Goal: Feedback & Contribution: Submit feedback/report problem

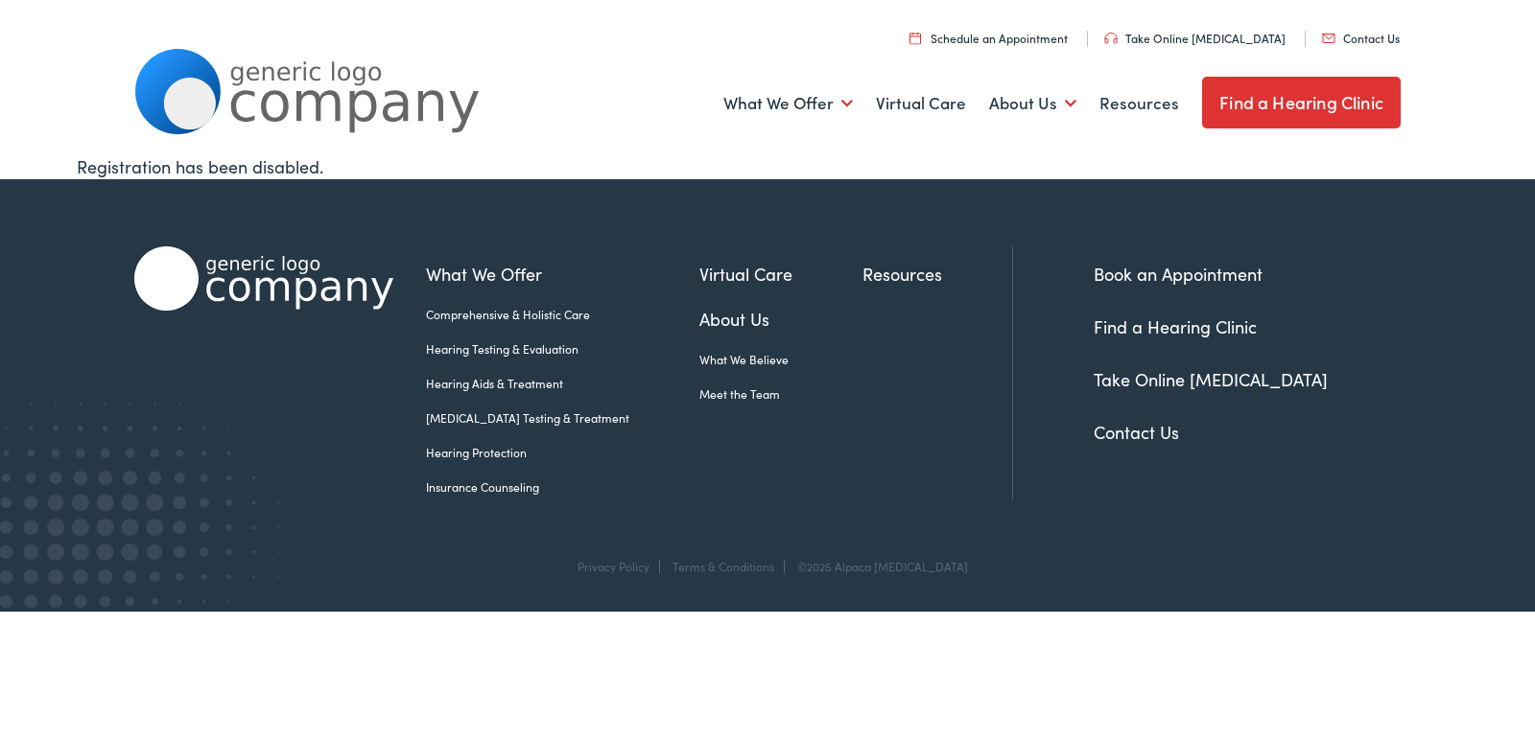
click at [1137, 448] on div "Book an Appointment Find a Hearing Clinic Take Online [MEDICAL_DATA] Contact Us" at bounding box center [1223, 374] width 355 height 254
click at [1135, 435] on link "Contact Us" at bounding box center [1135, 432] width 85 height 24
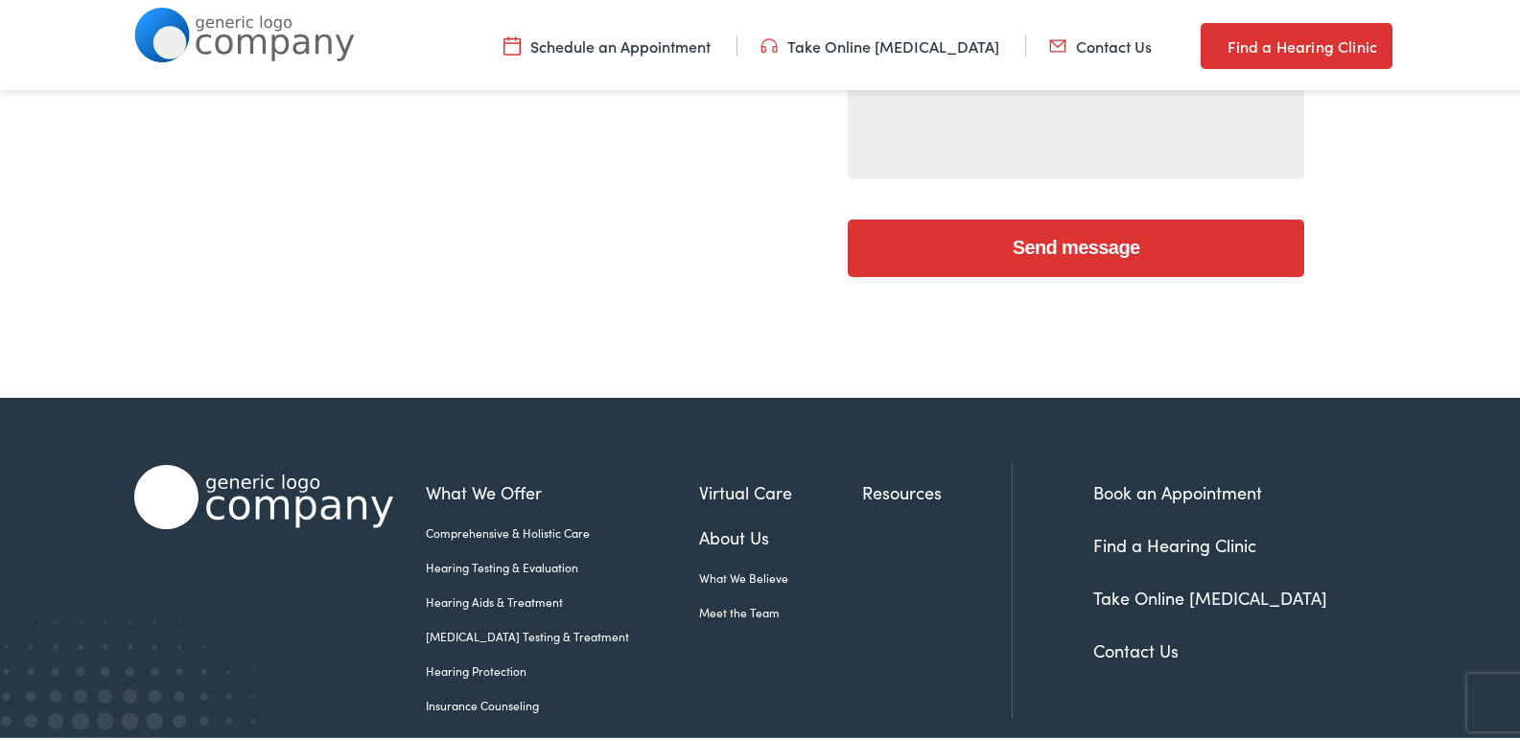
scroll to position [192, 0]
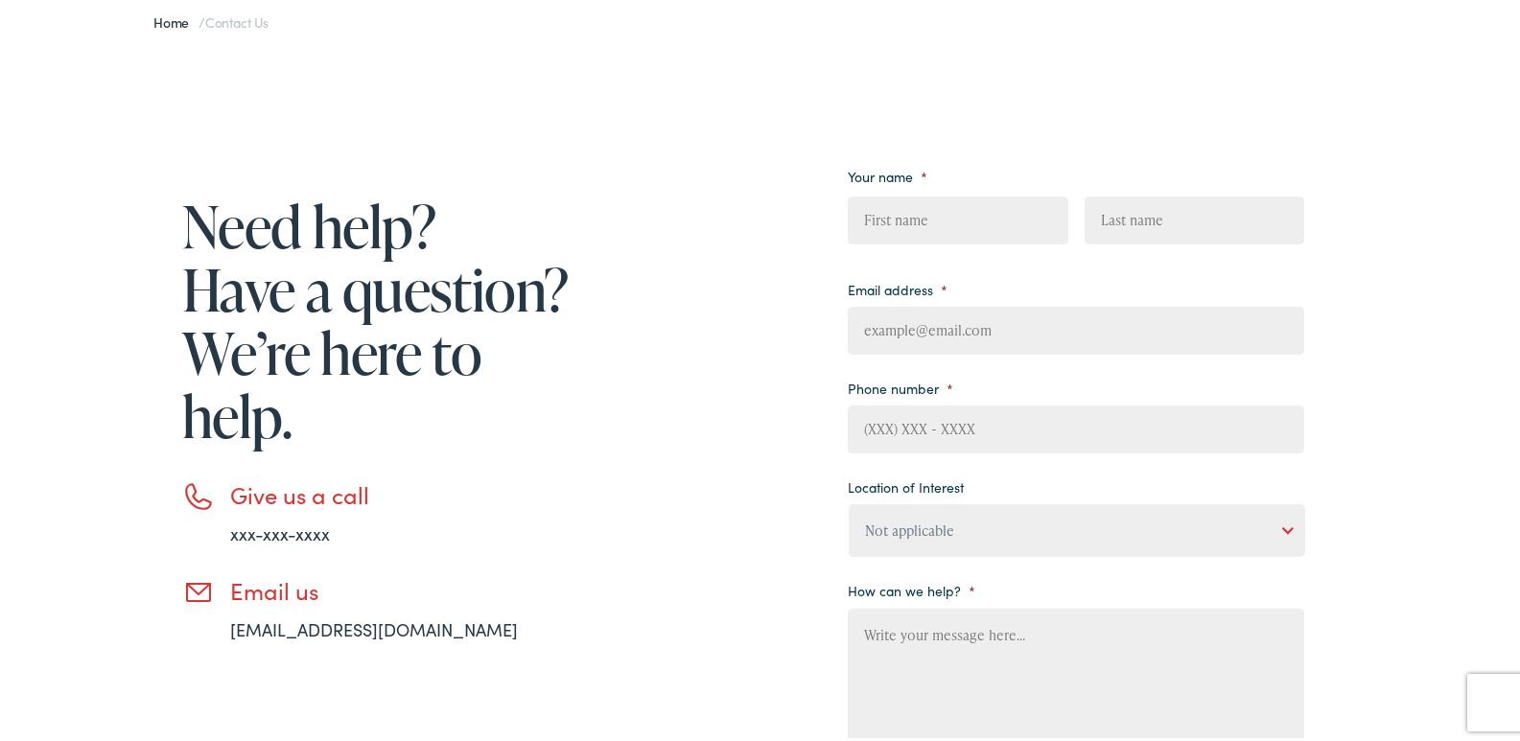
click at [951, 254] on ul "Your name * First Last Email address * Phone number * Location of Interest Not …" at bounding box center [1076, 460] width 457 height 605
drag, startPoint x: 950, startPoint y: 198, endPoint x: 958, endPoint y: 237, distance: 40.3
click at [958, 222] on input "First" at bounding box center [958, 217] width 220 height 48
type input "[PERSON_NAME]"
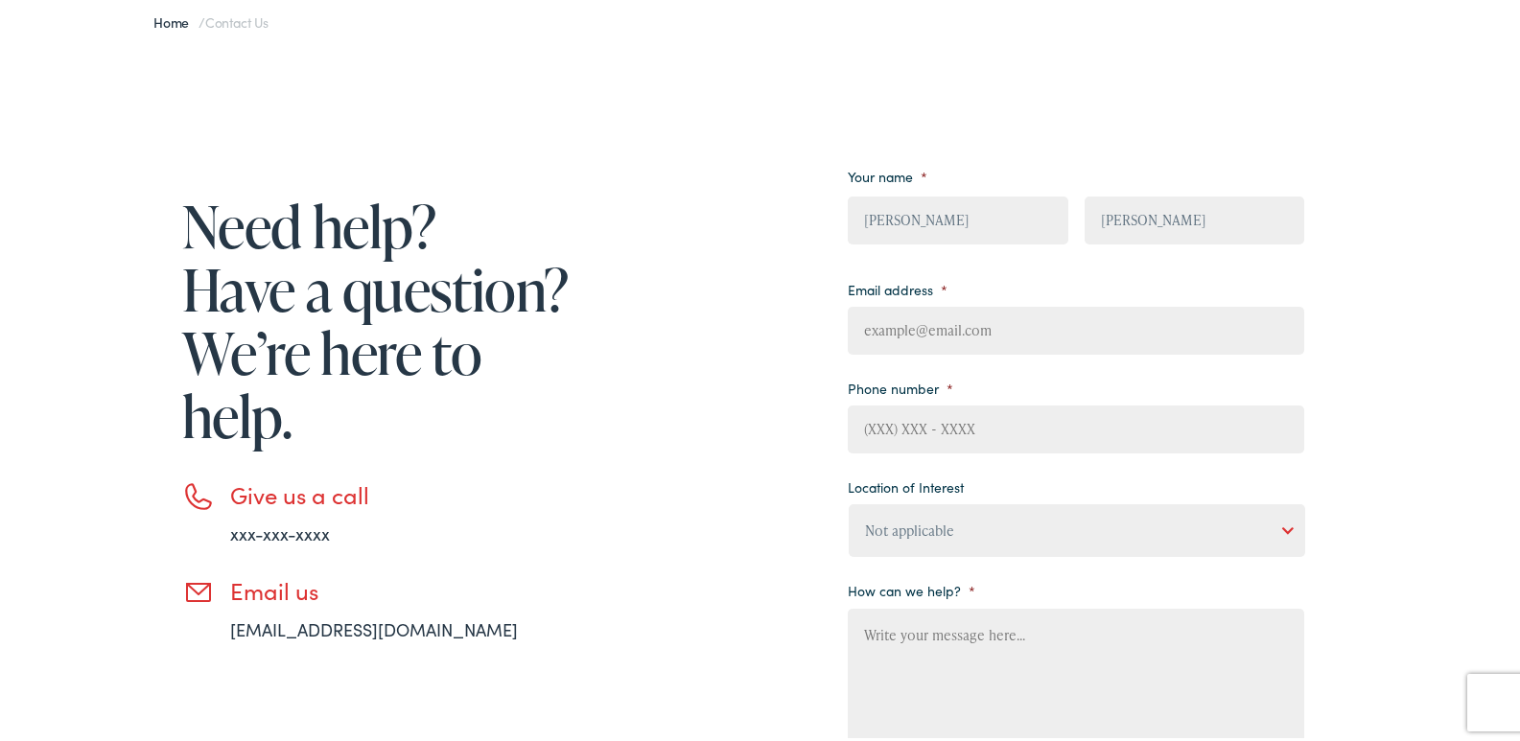
type input "[PERSON_NAME][EMAIL_ADDRESS][DOMAIN_NAME]"
type input "8653179349"
drag, startPoint x: 926, startPoint y: 501, endPoint x: 928, endPoint y: 530, distance: 29.8
click at [928, 505] on select "Not applicable [PERSON_NAME] [MEDICAL_DATA], Seguin Estes [MEDICAL_DATA], San […" at bounding box center [1077, 527] width 457 height 53
select select "[PERSON_NAME] [MEDICAL_DATA], Seguin"
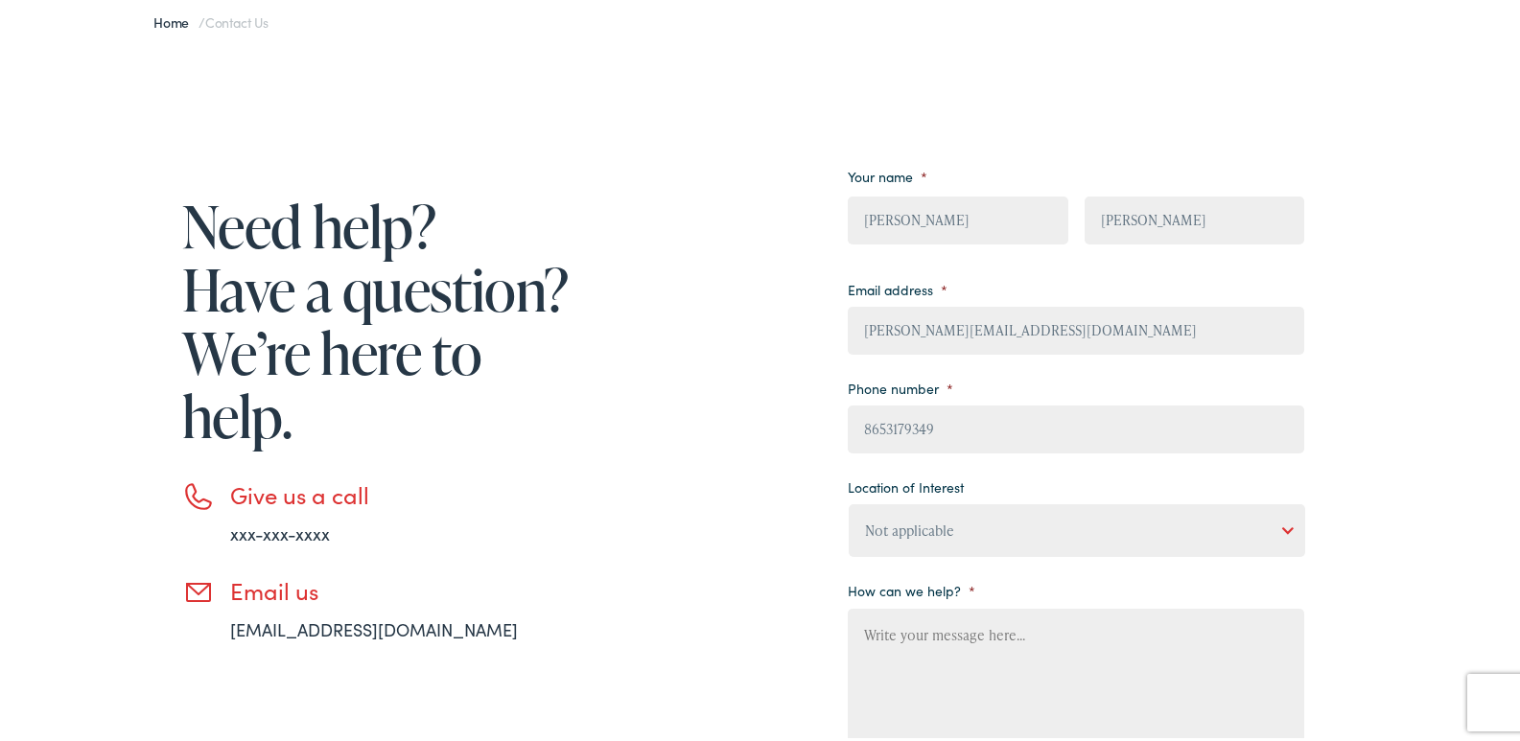
click at [849, 501] on select "Not applicable [PERSON_NAME] [MEDICAL_DATA], Seguin Estes [MEDICAL_DATA], San […" at bounding box center [1077, 527] width 457 height 53
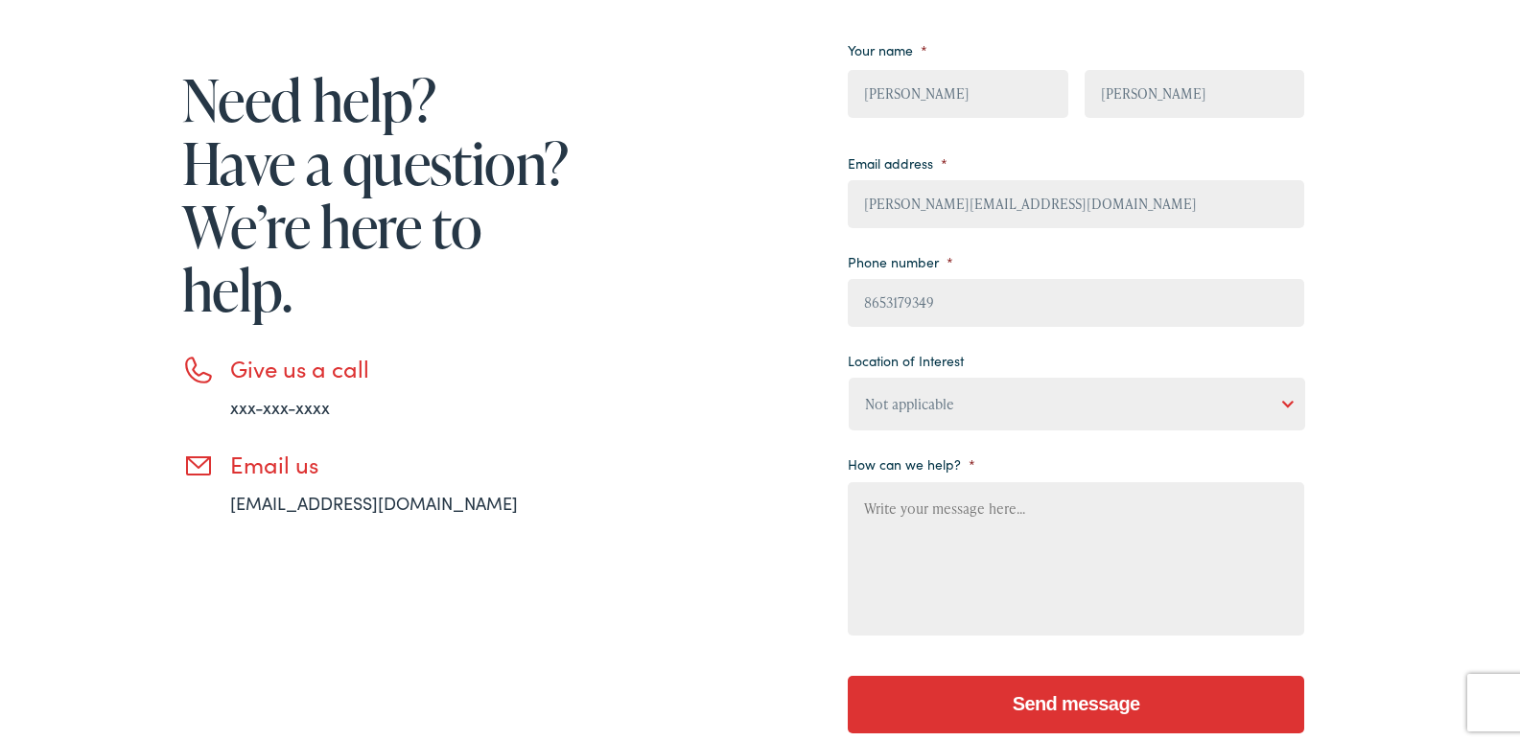
scroll to position [384, 0]
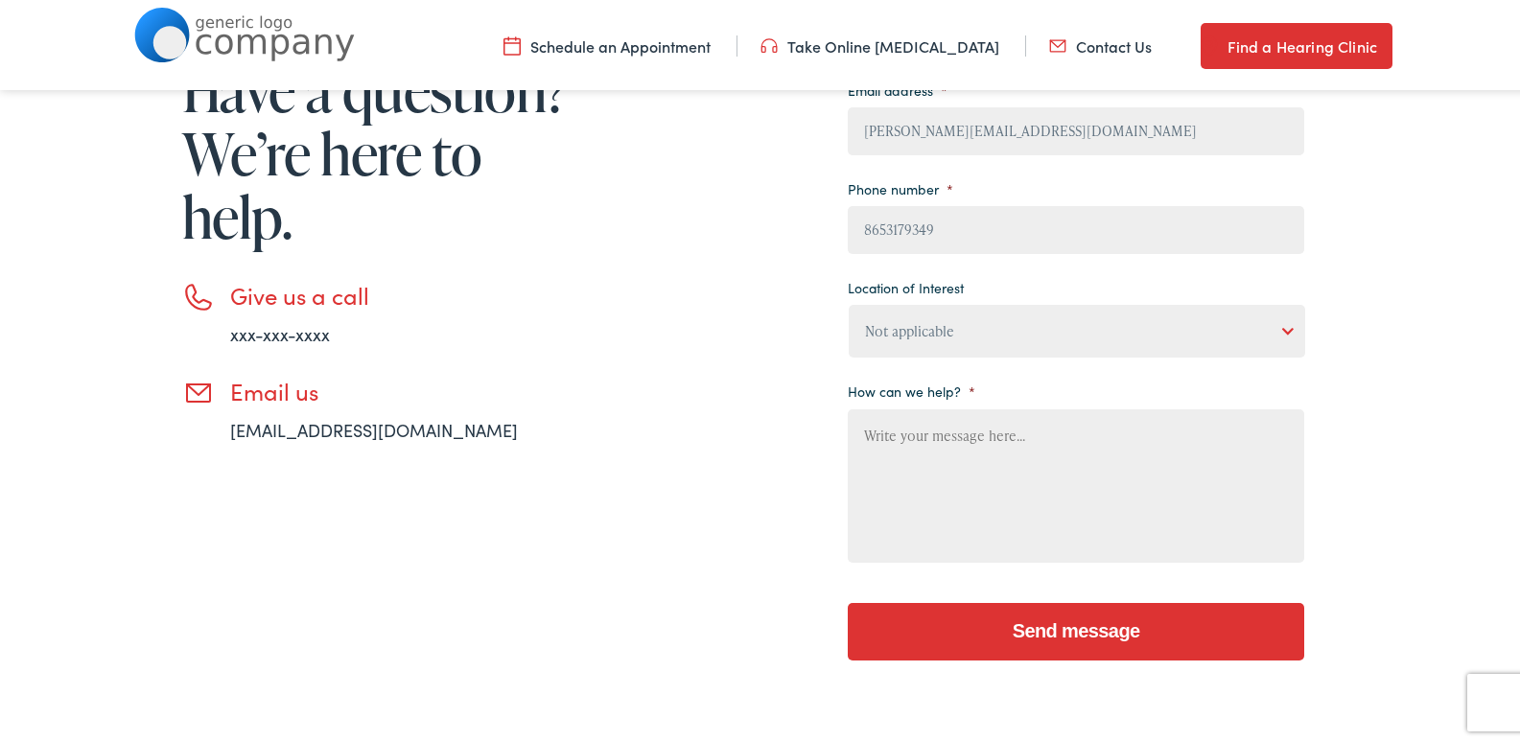
click at [960, 478] on textarea "How can we help? *" at bounding box center [1076, 482] width 457 height 153
paste textarea "I am local and would love an opportunity to provide you with a professional cle…"
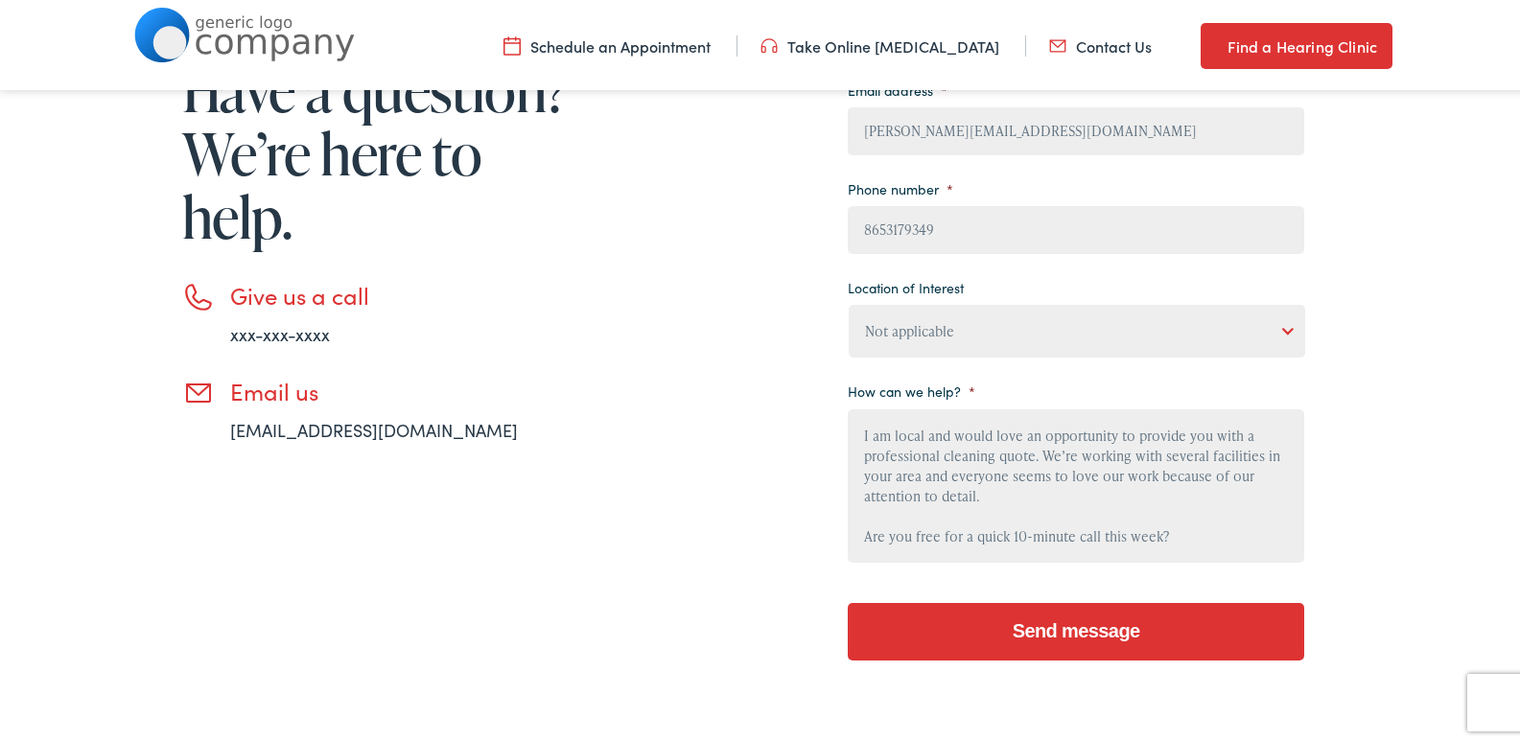
scroll to position [164, 0]
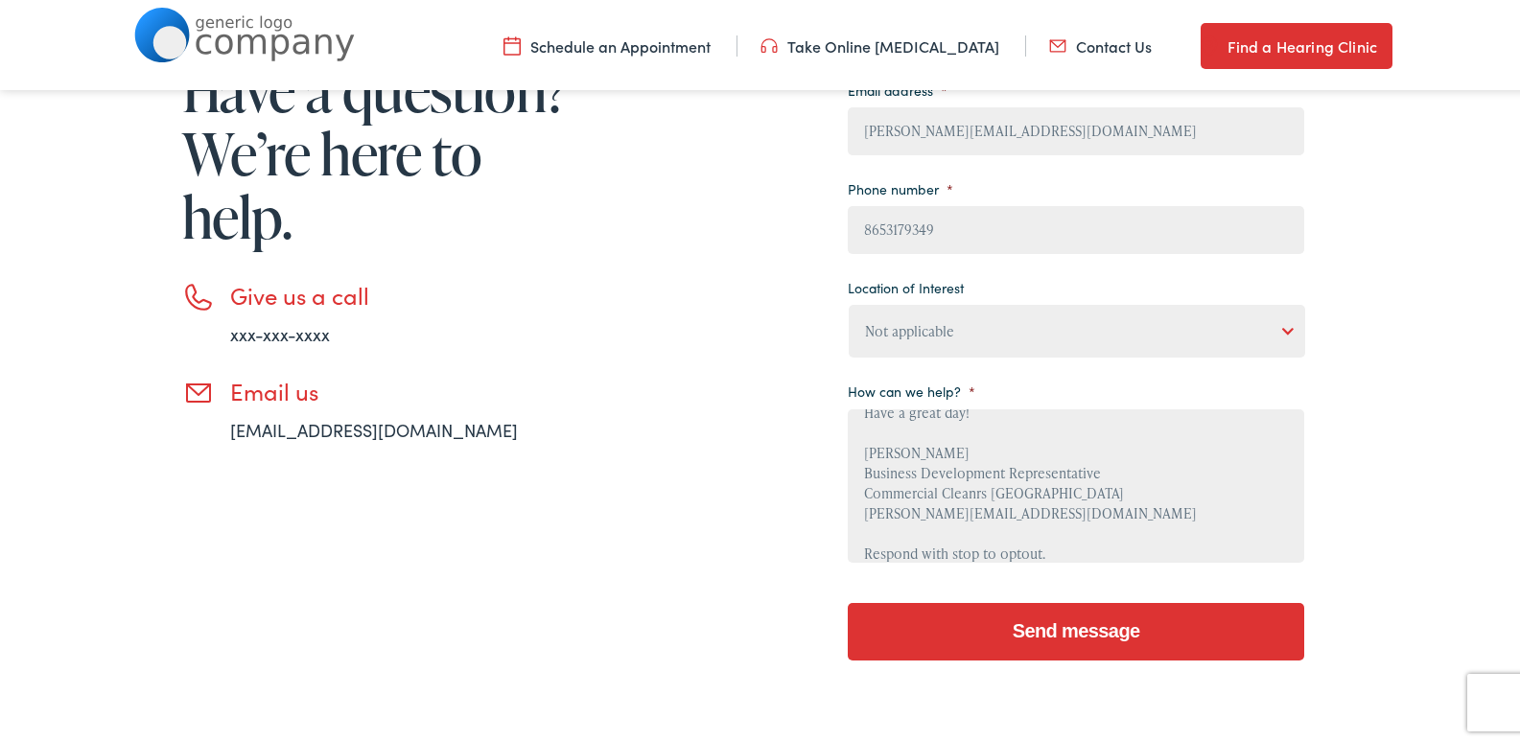
type textarea "I am local and would love an opportunity to provide you with a professional cle…"
click at [1099, 637] on input "Send message" at bounding box center [1076, 628] width 457 height 58
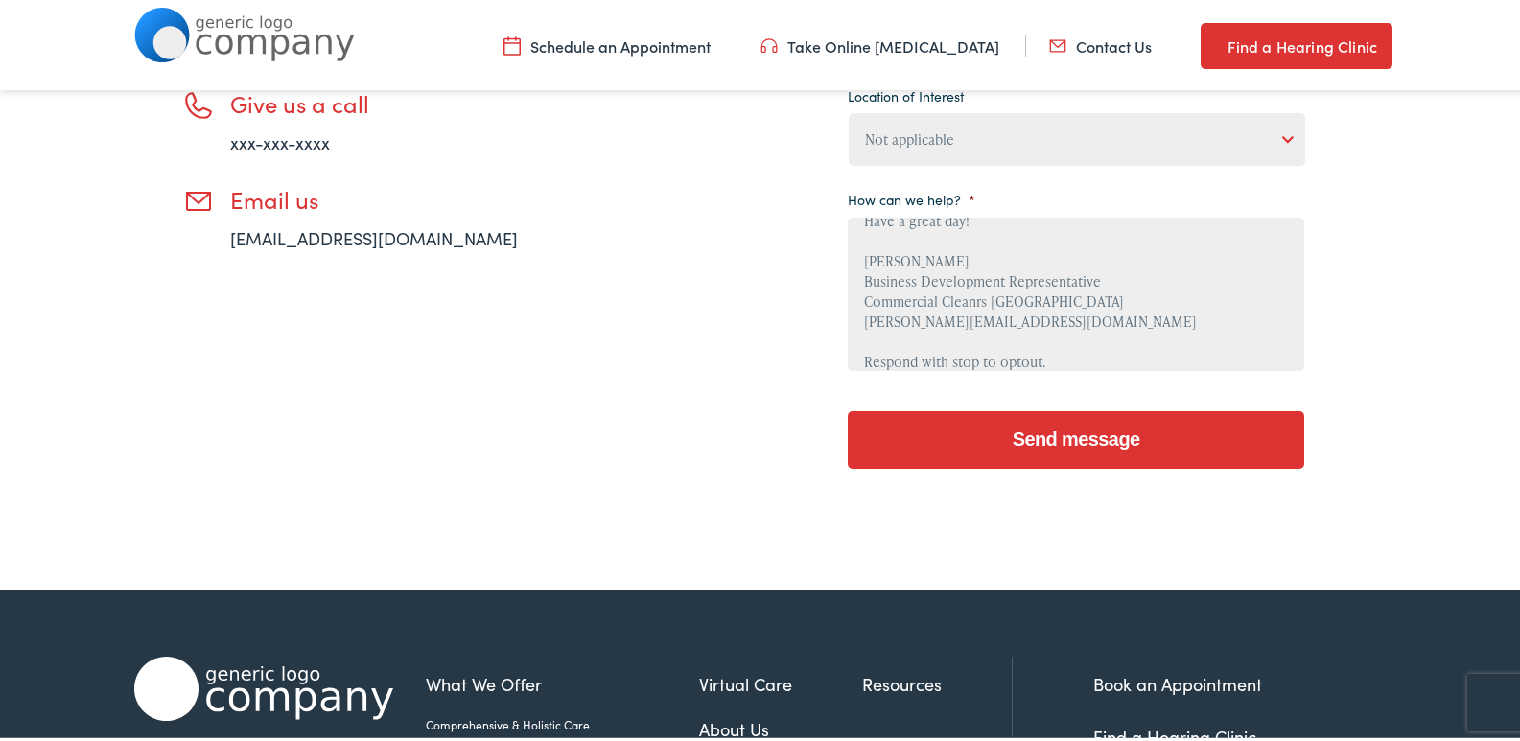
click at [976, 433] on input "Send message" at bounding box center [1076, 437] width 457 height 58
